Goal: Information Seeking & Learning: Learn about a topic

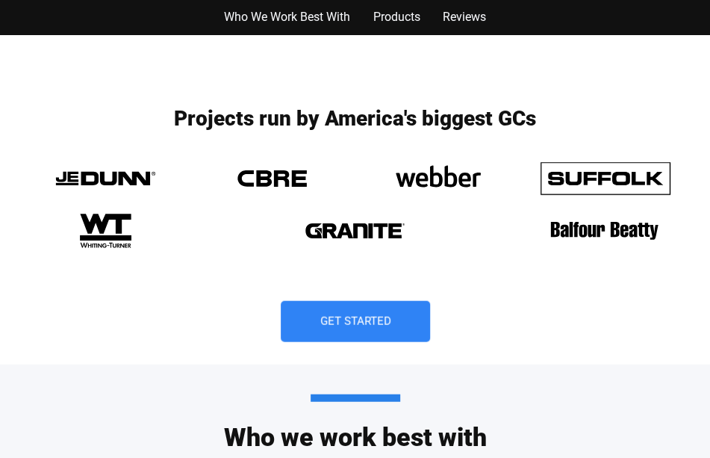
scroll to position [1044, 0]
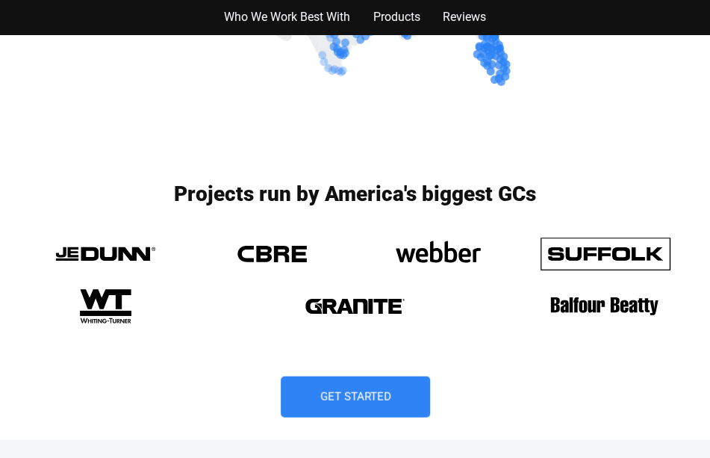
click at [141, 272] on img at bounding box center [105, 252] width 167 height 52
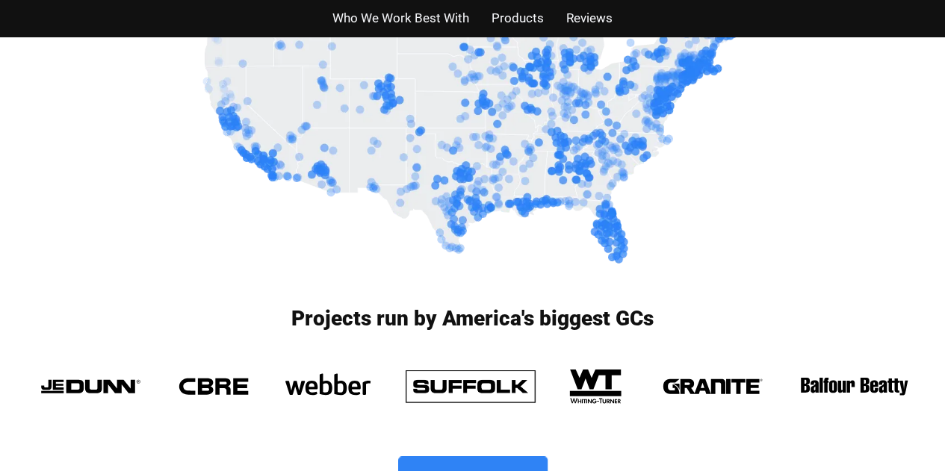
scroll to position [970, 0]
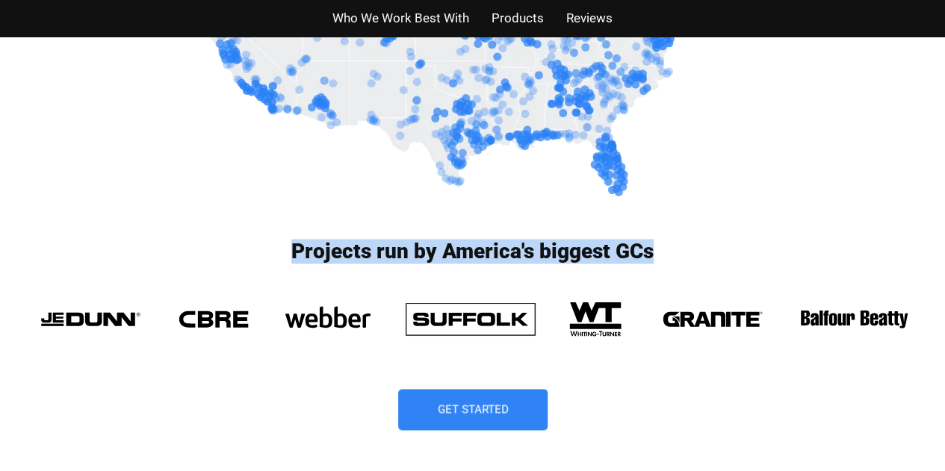
drag, startPoint x: 276, startPoint y: 246, endPoint x: 713, endPoint y: 267, distance: 438.3
click at [710, 267] on div "Projects run by America's biggest GCs" at bounding box center [473, 255] width 897 height 28
drag, startPoint x: 693, startPoint y: 261, endPoint x: 202, endPoint y: 250, distance: 491.0
click at [202, 250] on h3 "Projects run by America's biggest GCs" at bounding box center [473, 251] width 897 height 21
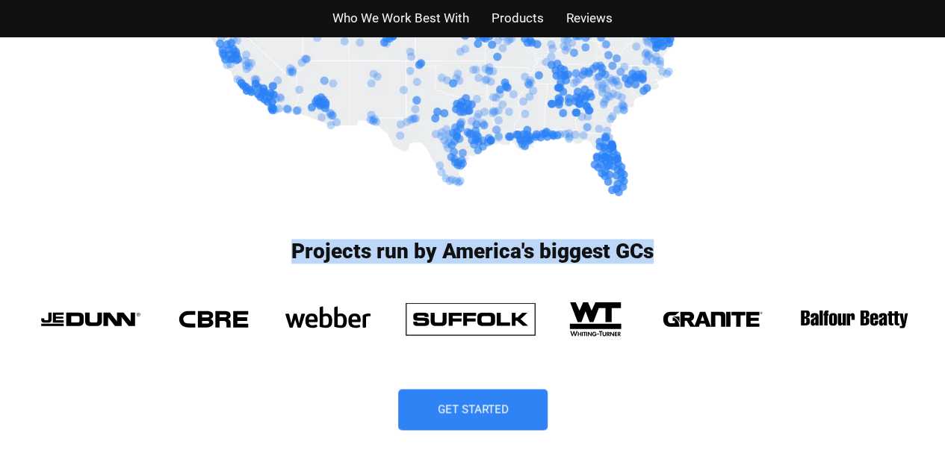
click at [202, 250] on h3 "Projects run by America's biggest GCs" at bounding box center [473, 251] width 897 height 21
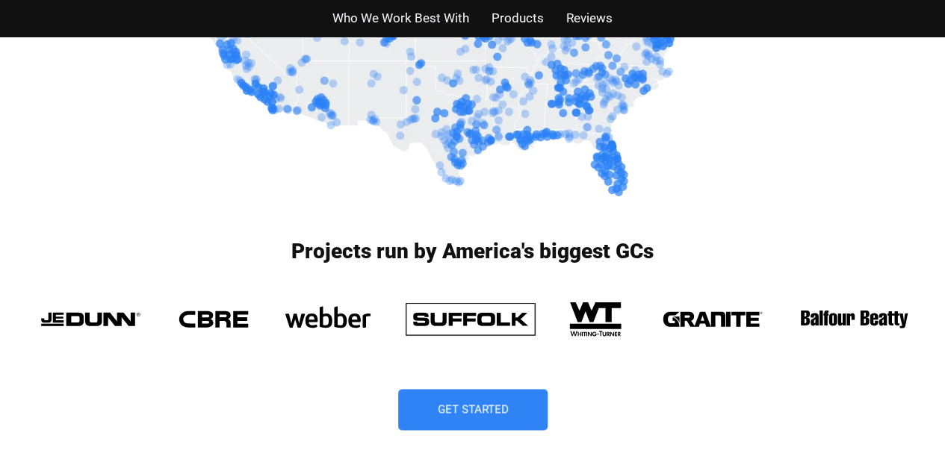
scroll to position [671, 0]
